Goal: Find specific page/section: Find specific page/section

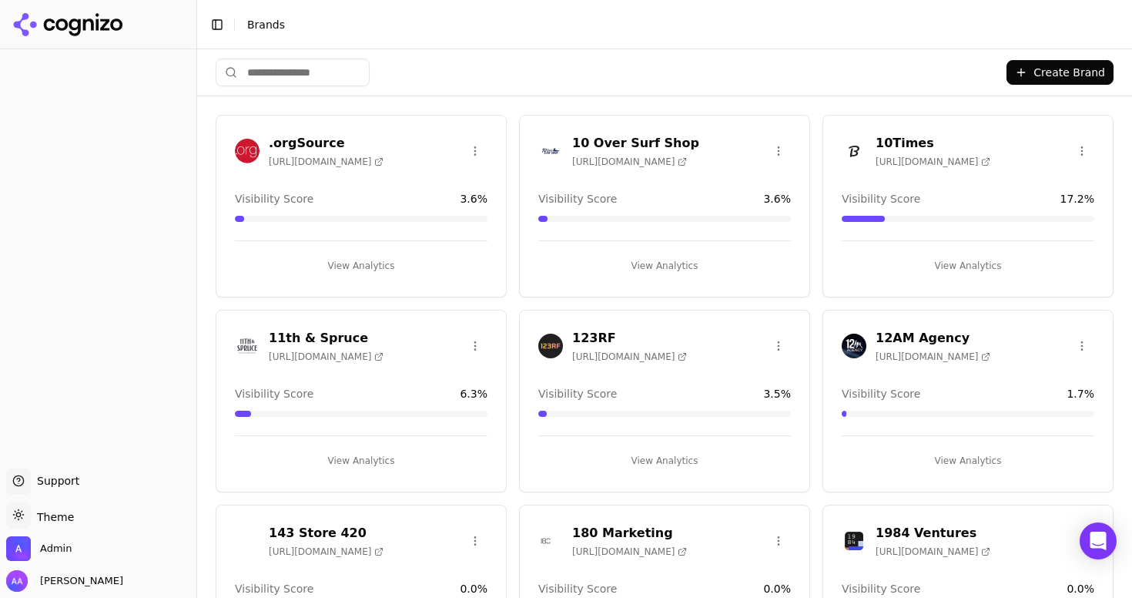
click at [290, 74] on input "search" at bounding box center [293, 73] width 154 height 28
click at [303, 72] on input "search" at bounding box center [293, 73] width 154 height 28
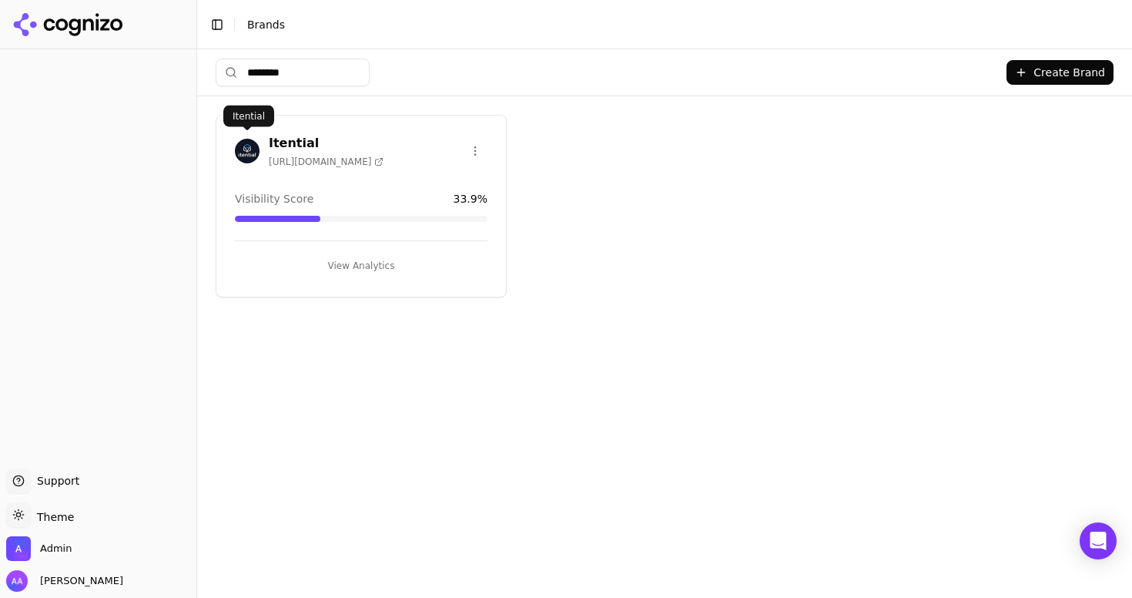
type input "********"
click at [236, 142] on img at bounding box center [247, 151] width 25 height 25
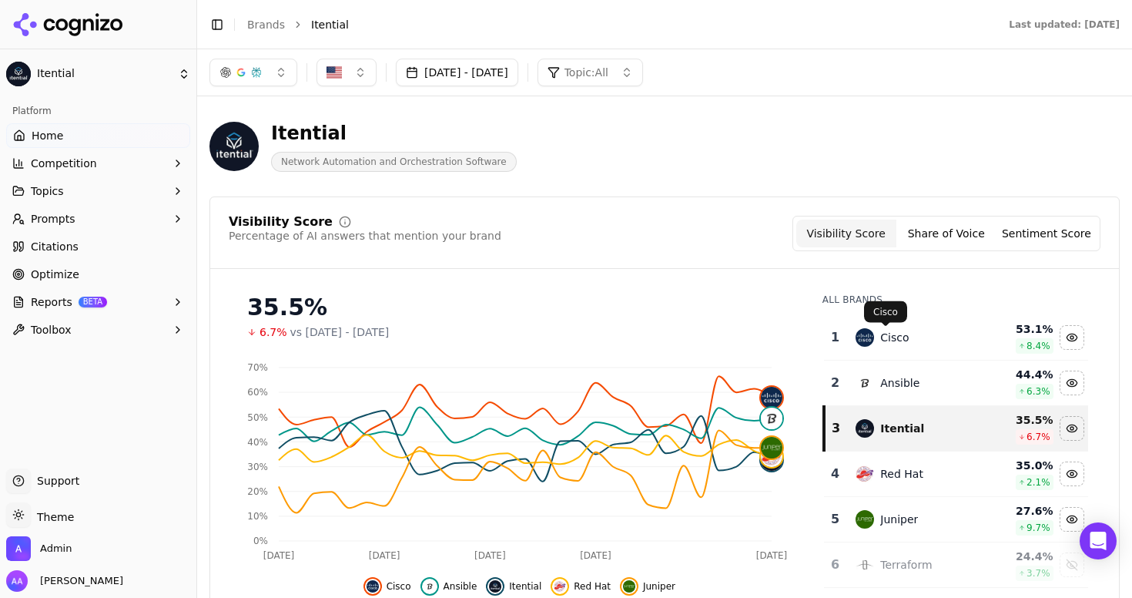
click at [898, 340] on div "Cisco" at bounding box center [894, 337] width 28 height 15
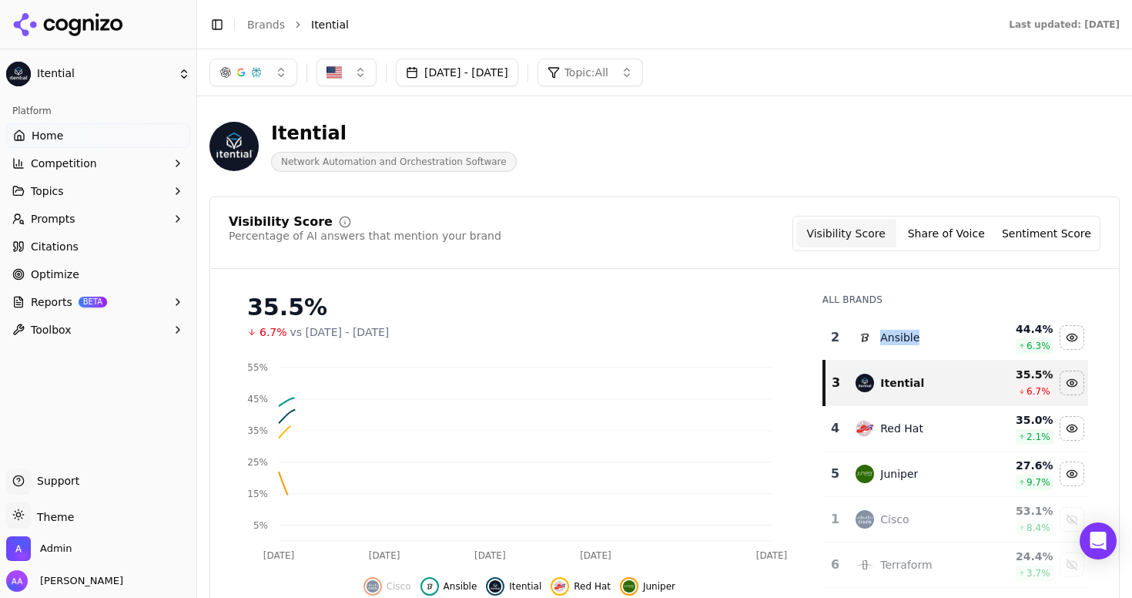
click at [898, 340] on div "Ansible" at bounding box center [899, 337] width 39 height 15
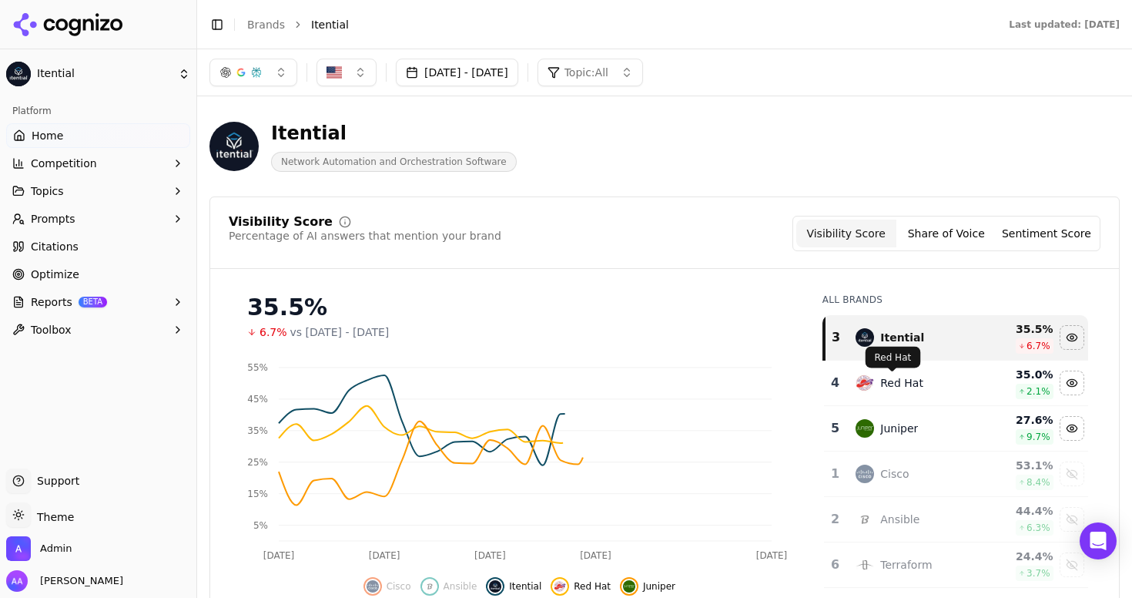
click at [909, 387] on div "Red Hat" at bounding box center [901, 382] width 43 height 15
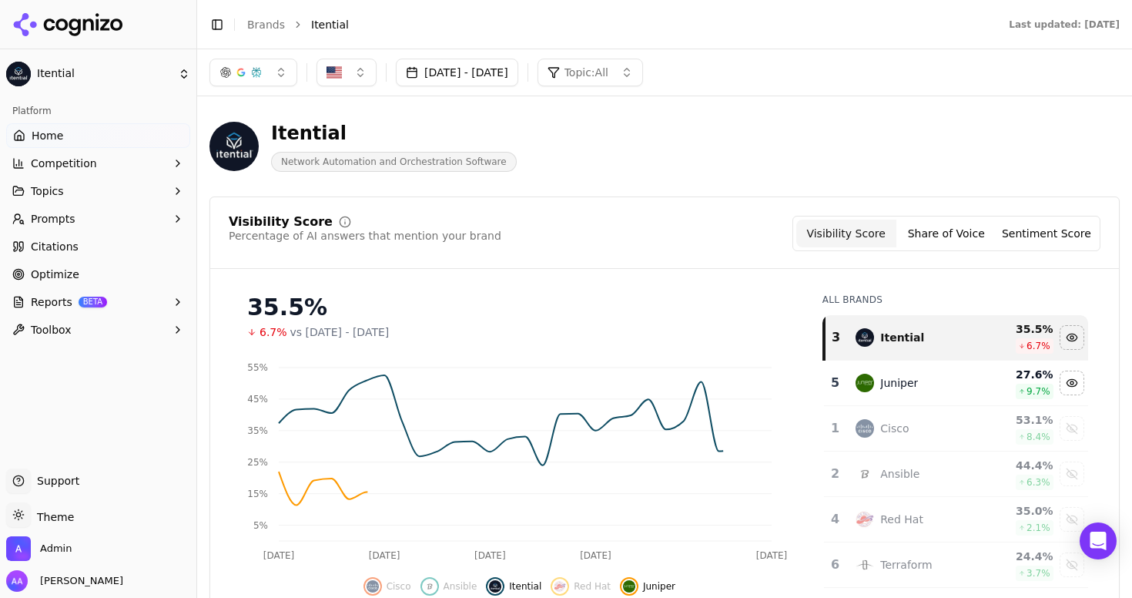
drag, startPoint x: 905, startPoint y: 407, endPoint x: 858, endPoint y: 380, distance: 54.2
click at [905, 407] on td "Cisco" at bounding box center [914, 428] width 137 height 45
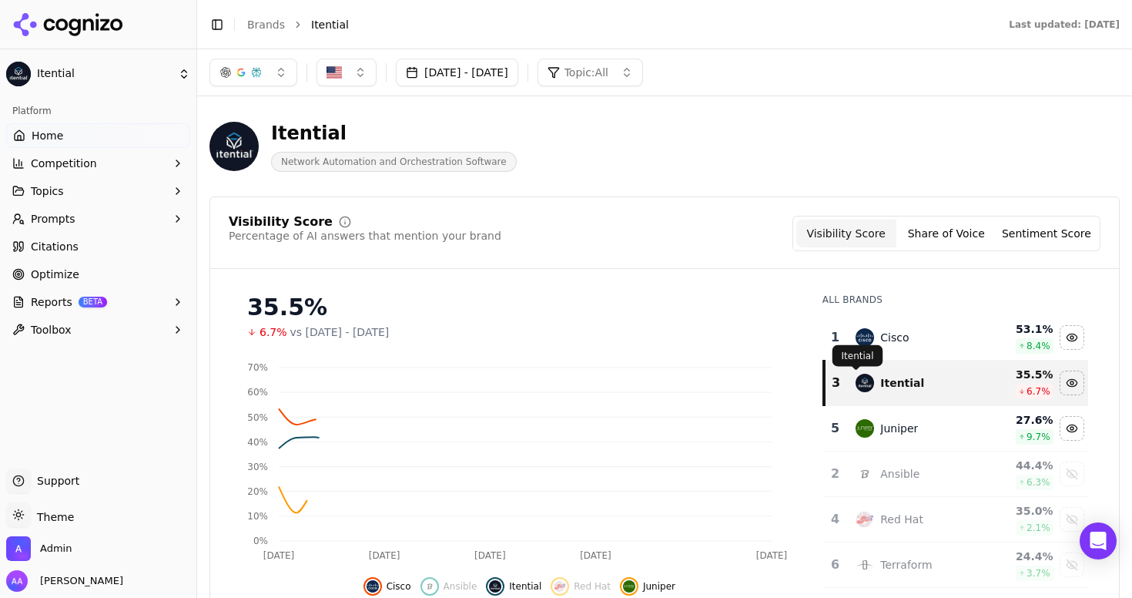
click at [573, 223] on div "Visibility Score Percentage of AI answers that mention your brand Visibility Sc…" at bounding box center [665, 233] width 872 height 35
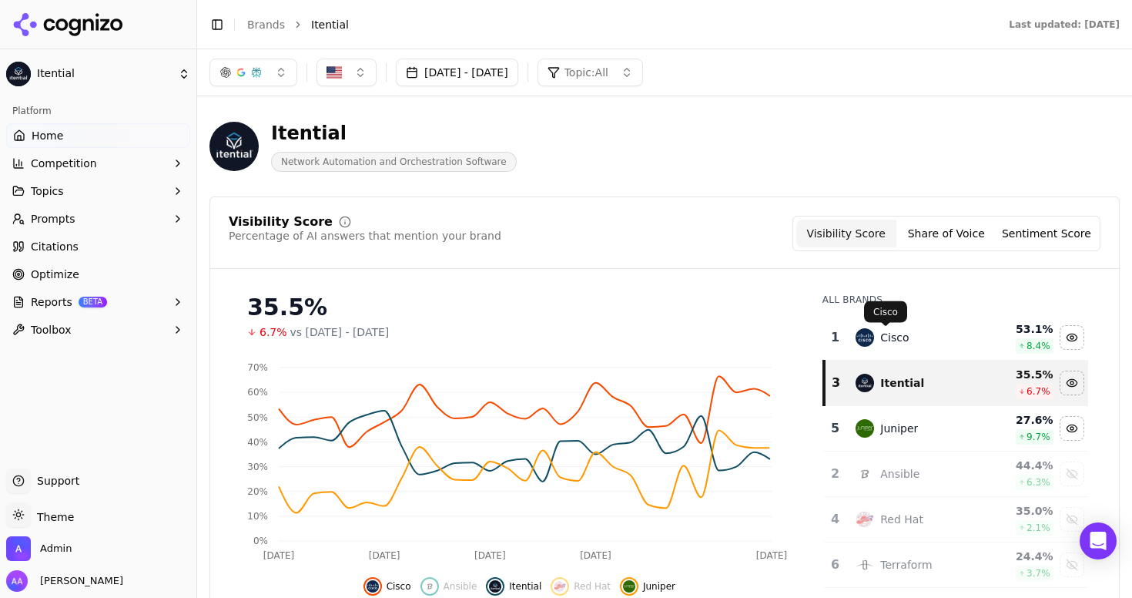
click at [897, 344] on div "Cisco" at bounding box center [894, 337] width 28 height 15
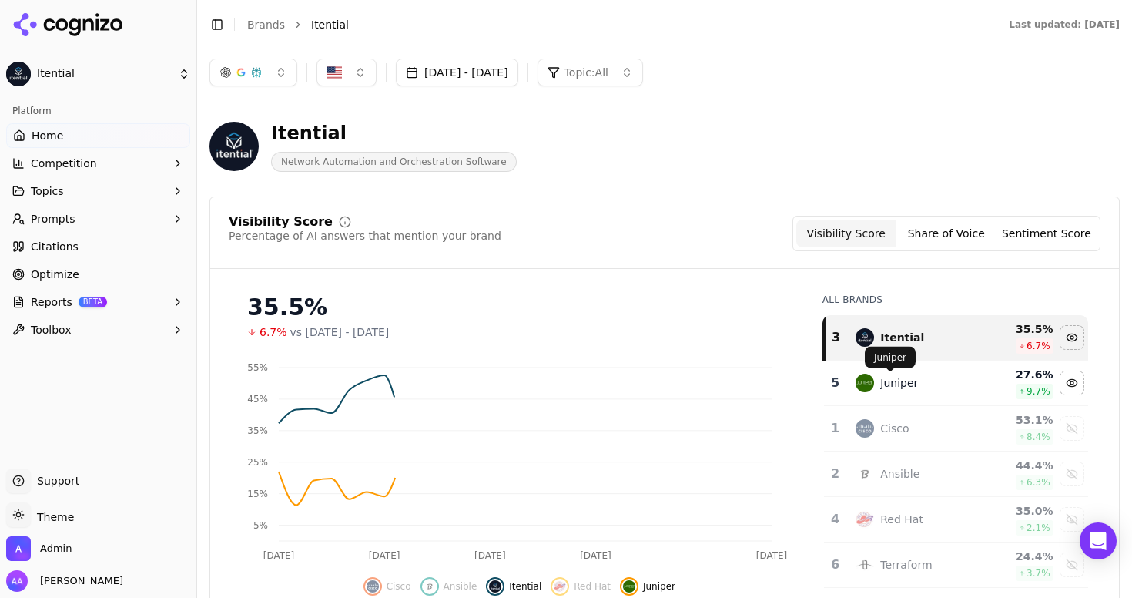
click at [906, 381] on div "Juniper" at bounding box center [899, 382] width 38 height 15
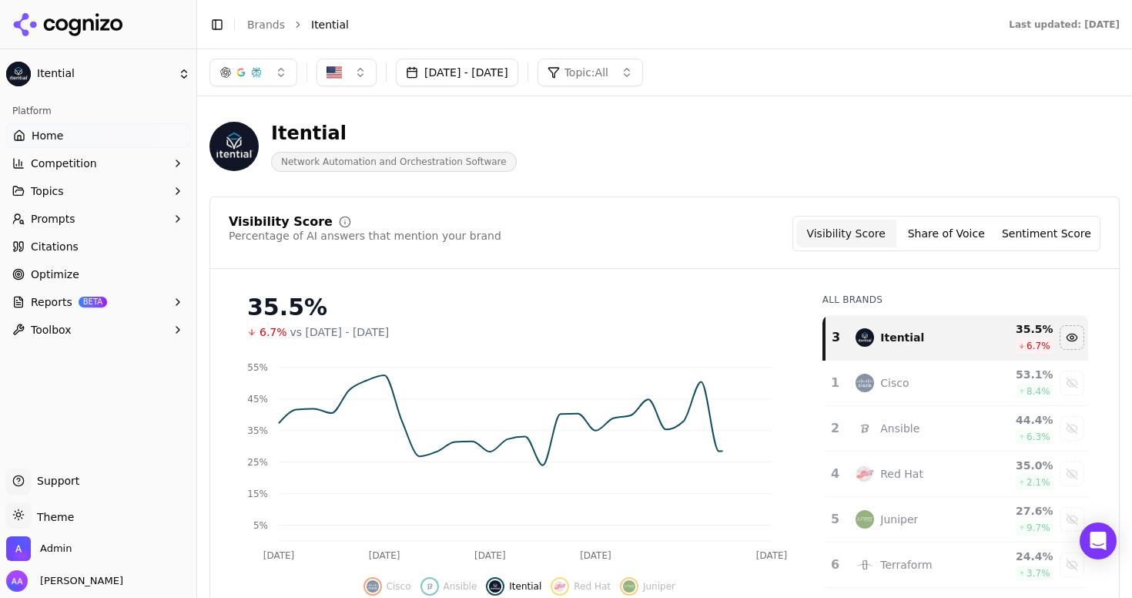
click at [541, 222] on div "Visibility Score Percentage of AI answers that mention your brand Visibility Sc…" at bounding box center [665, 233] width 872 height 35
